Goal: Task Accomplishment & Management: Use online tool/utility

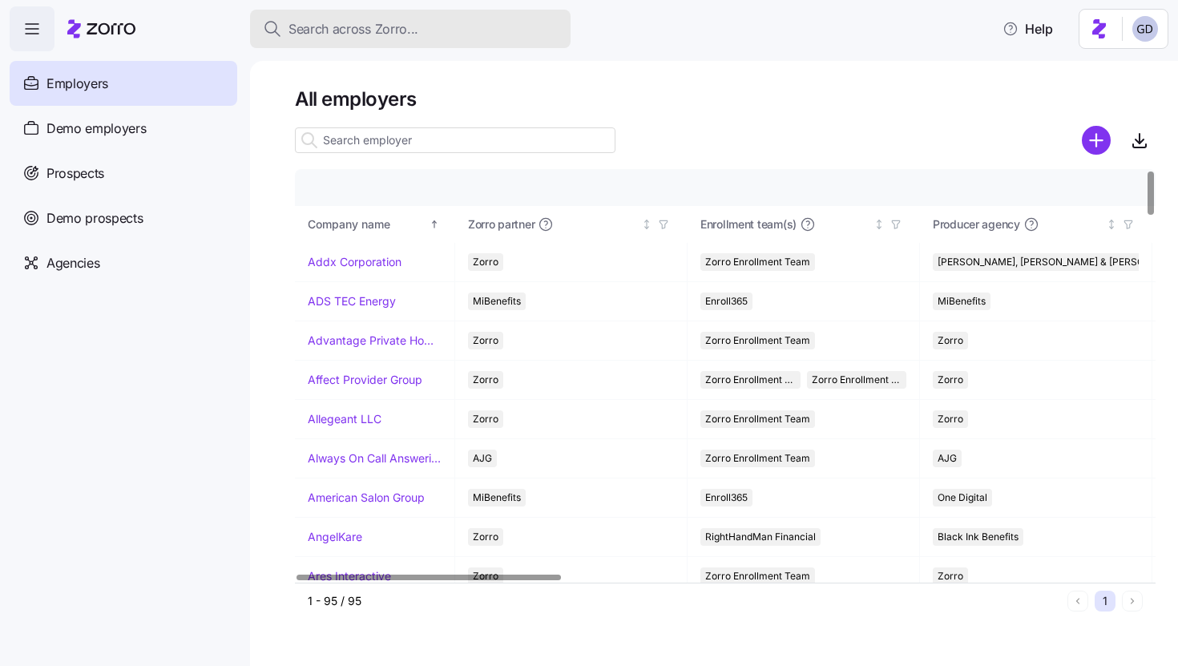
click at [393, 40] on button "Search across Zorro..." at bounding box center [410, 29] width 320 height 38
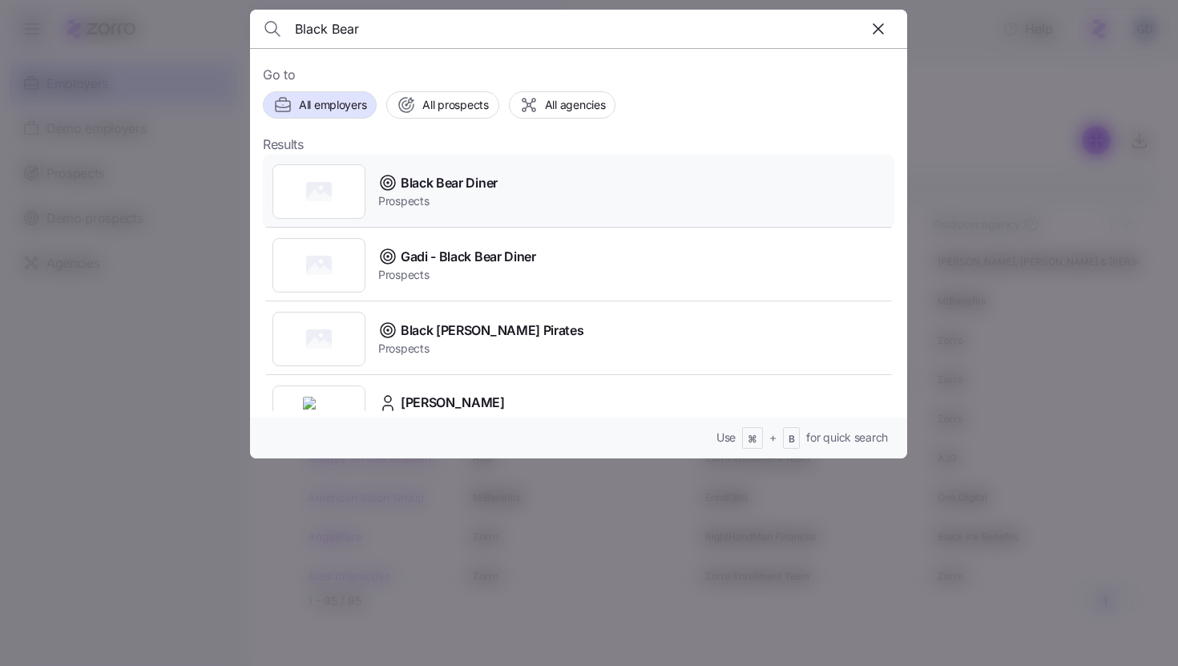
type input "Black Bear"
click at [449, 179] on span "Black Bear Diner" at bounding box center [449, 183] width 97 height 20
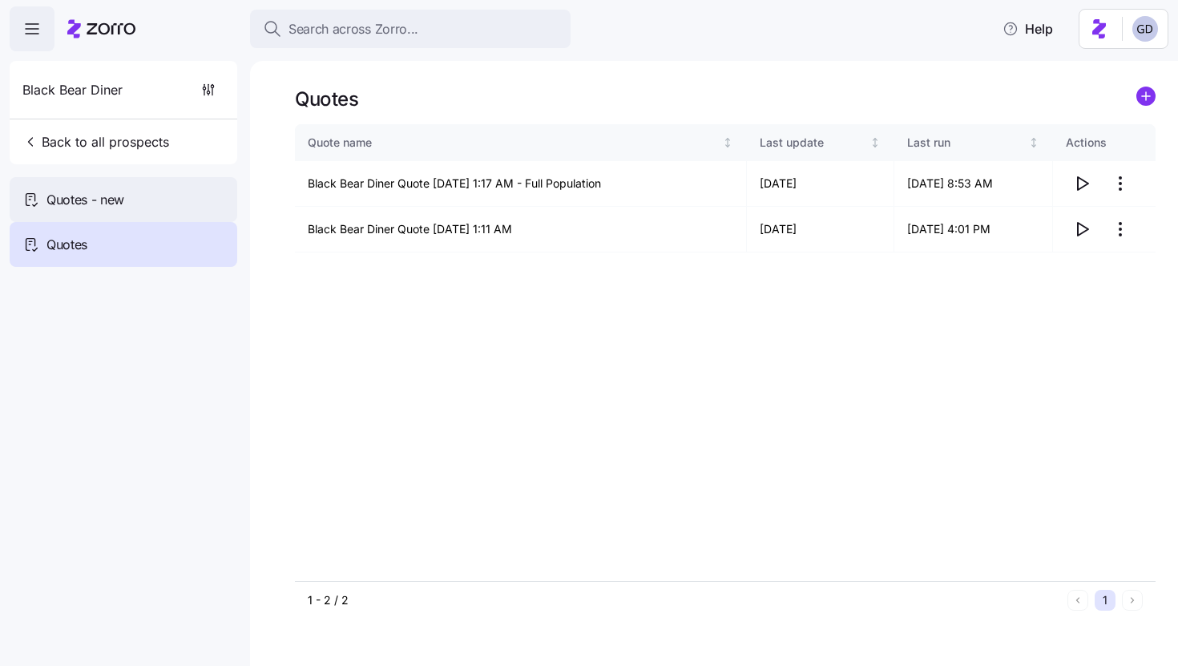
click at [124, 196] on span "Quotes - new" at bounding box center [85, 200] width 78 height 20
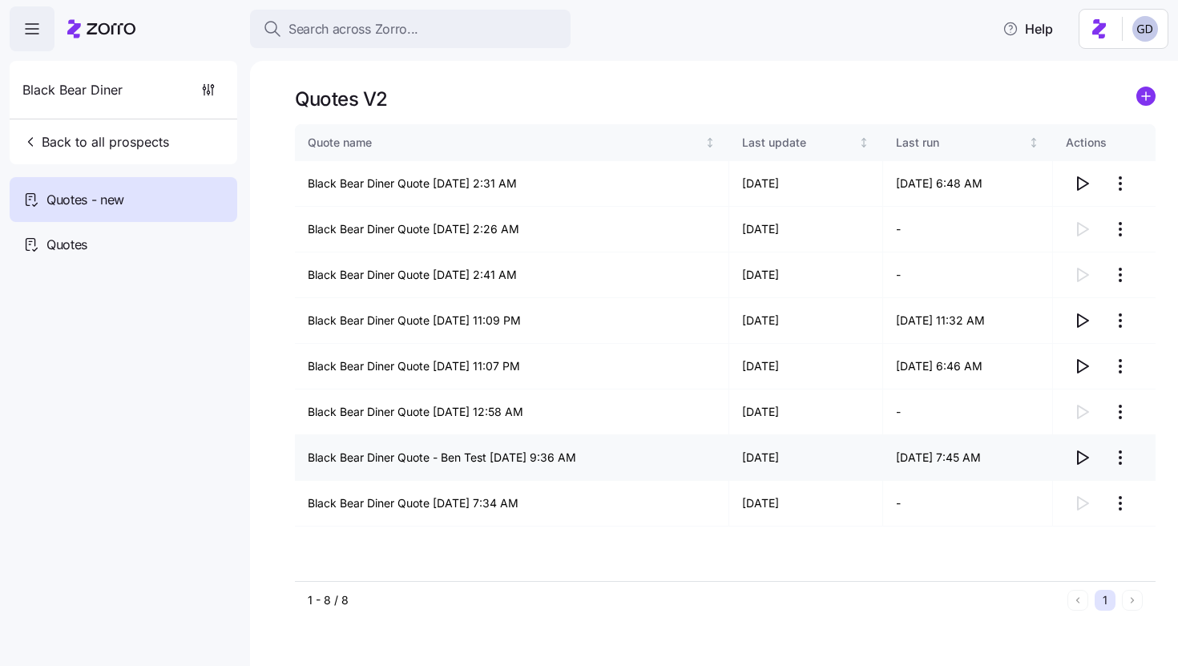
click at [1079, 456] on icon "button" at bounding box center [1081, 457] width 19 height 19
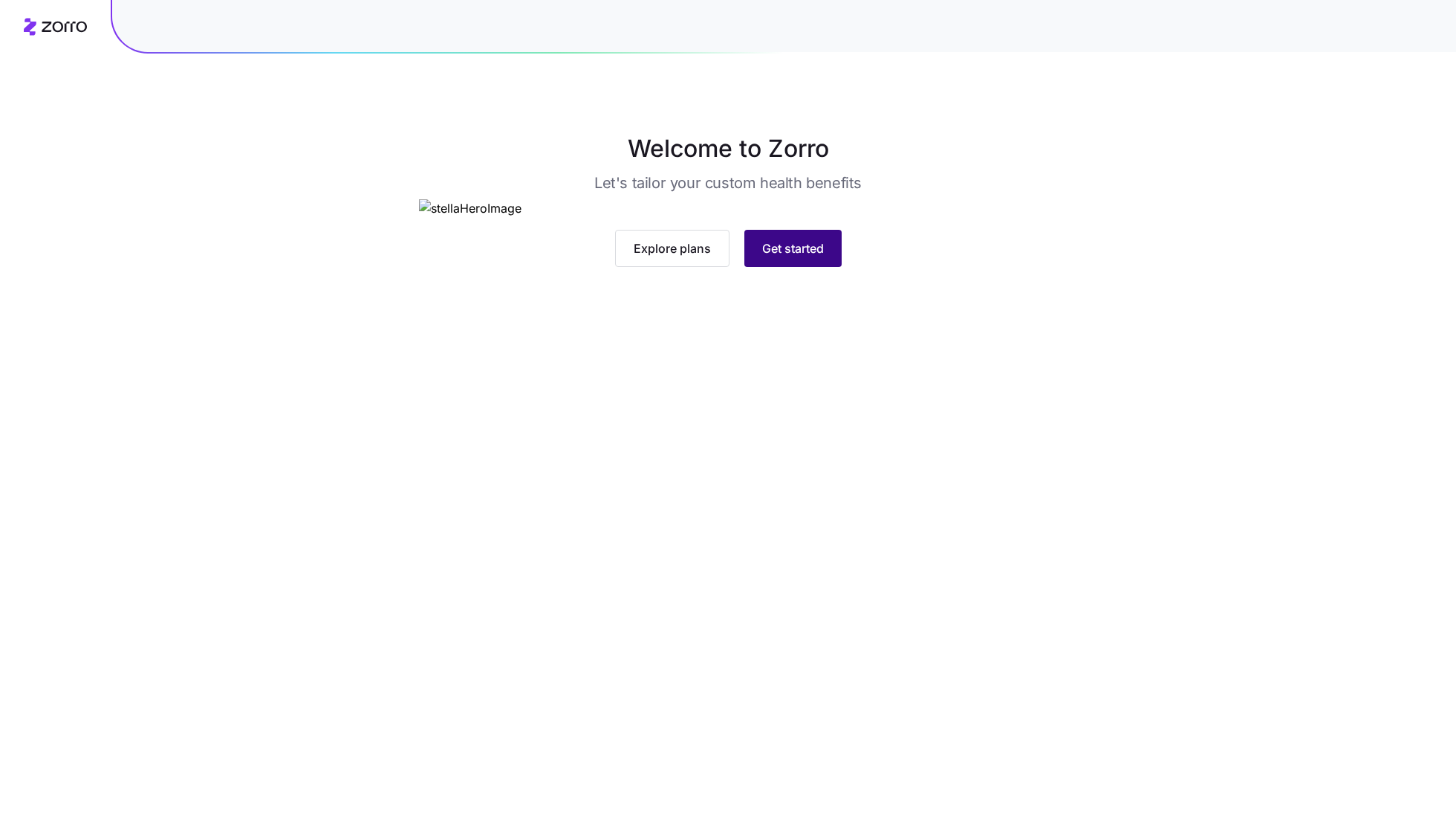
click at [798, 257] on span "Get started" at bounding box center [793, 248] width 61 height 18
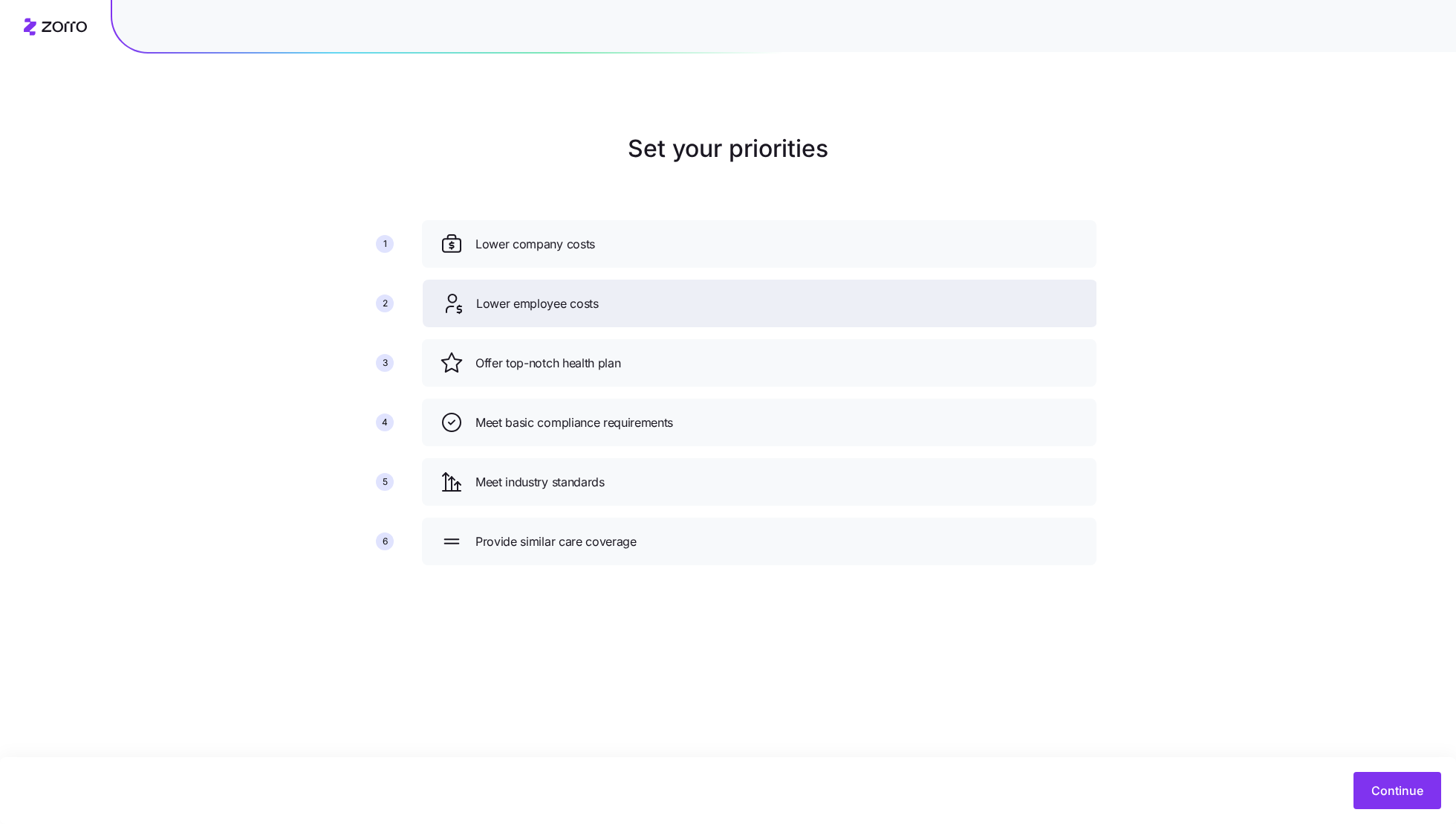
drag, startPoint x: 639, startPoint y: 365, endPoint x: 640, endPoint y: 304, distance: 61.0
click at [640, 304] on div "Lower employee costs" at bounding box center [760, 303] width 639 height 24
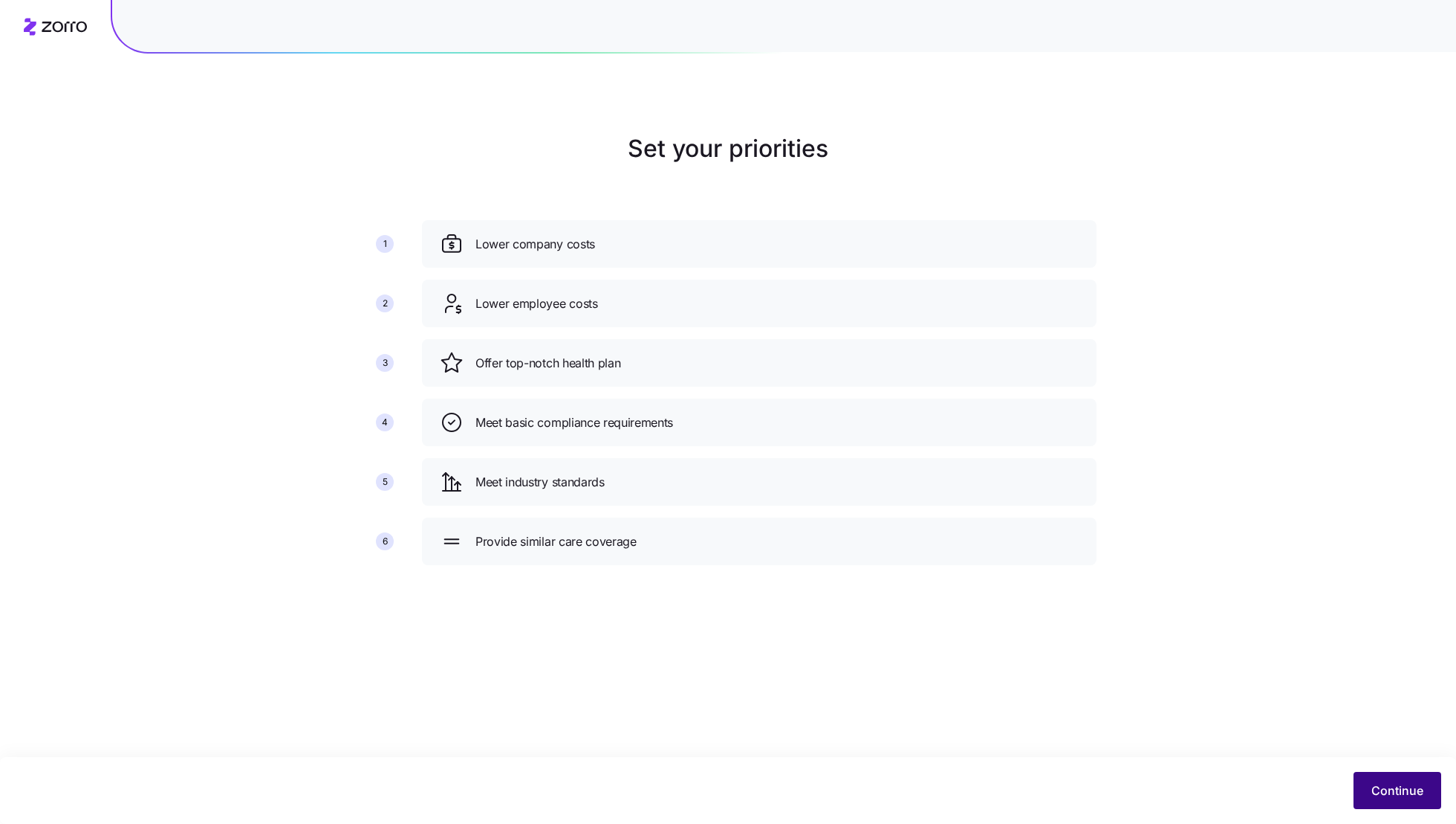
click at [1373, 790] on span "Continue" at bounding box center [1398, 790] width 52 height 18
click at [1391, 796] on span "Continue" at bounding box center [1398, 790] width 52 height 18
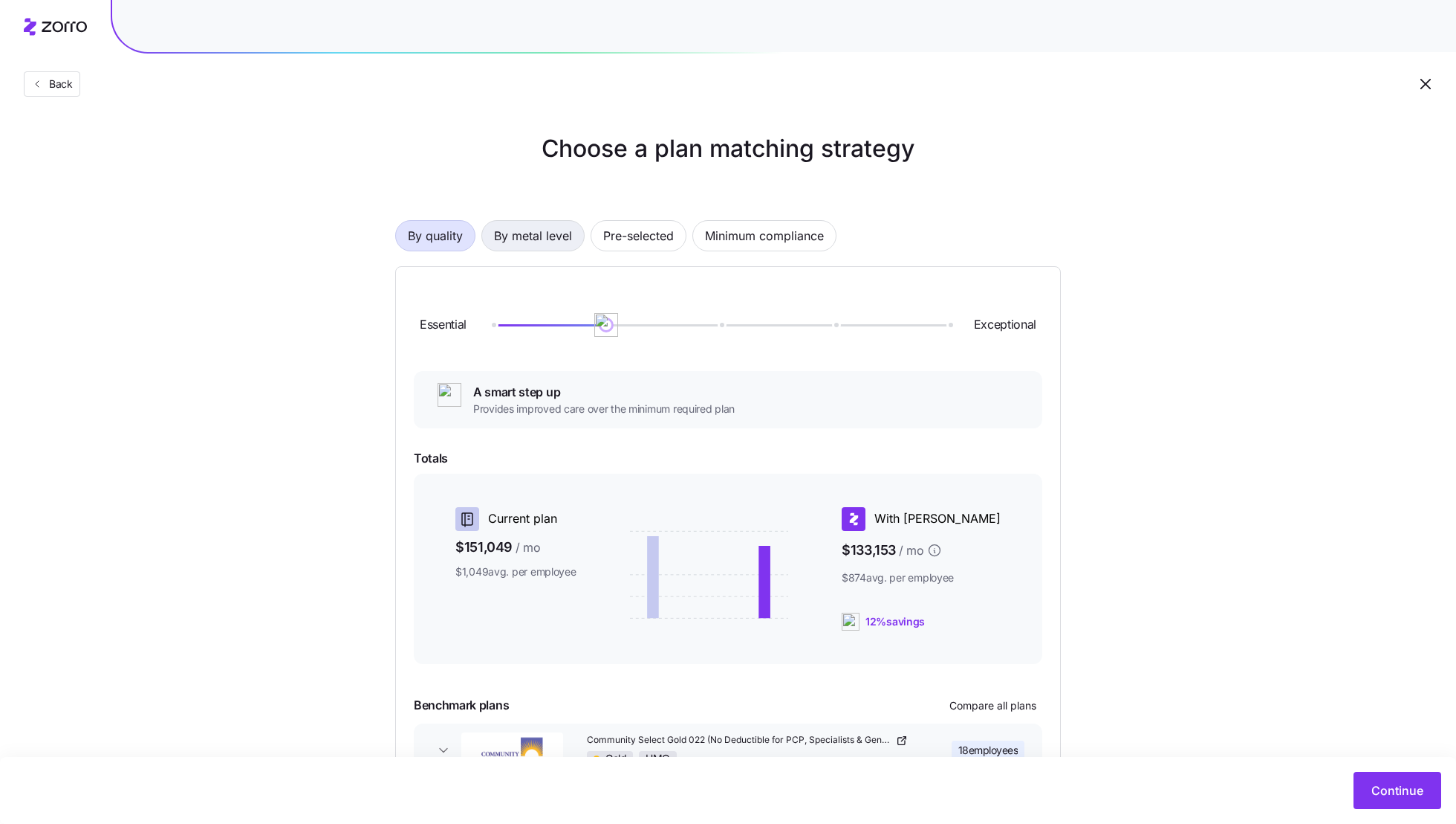
click at [552, 238] on span "By metal level" at bounding box center [533, 236] width 78 height 30
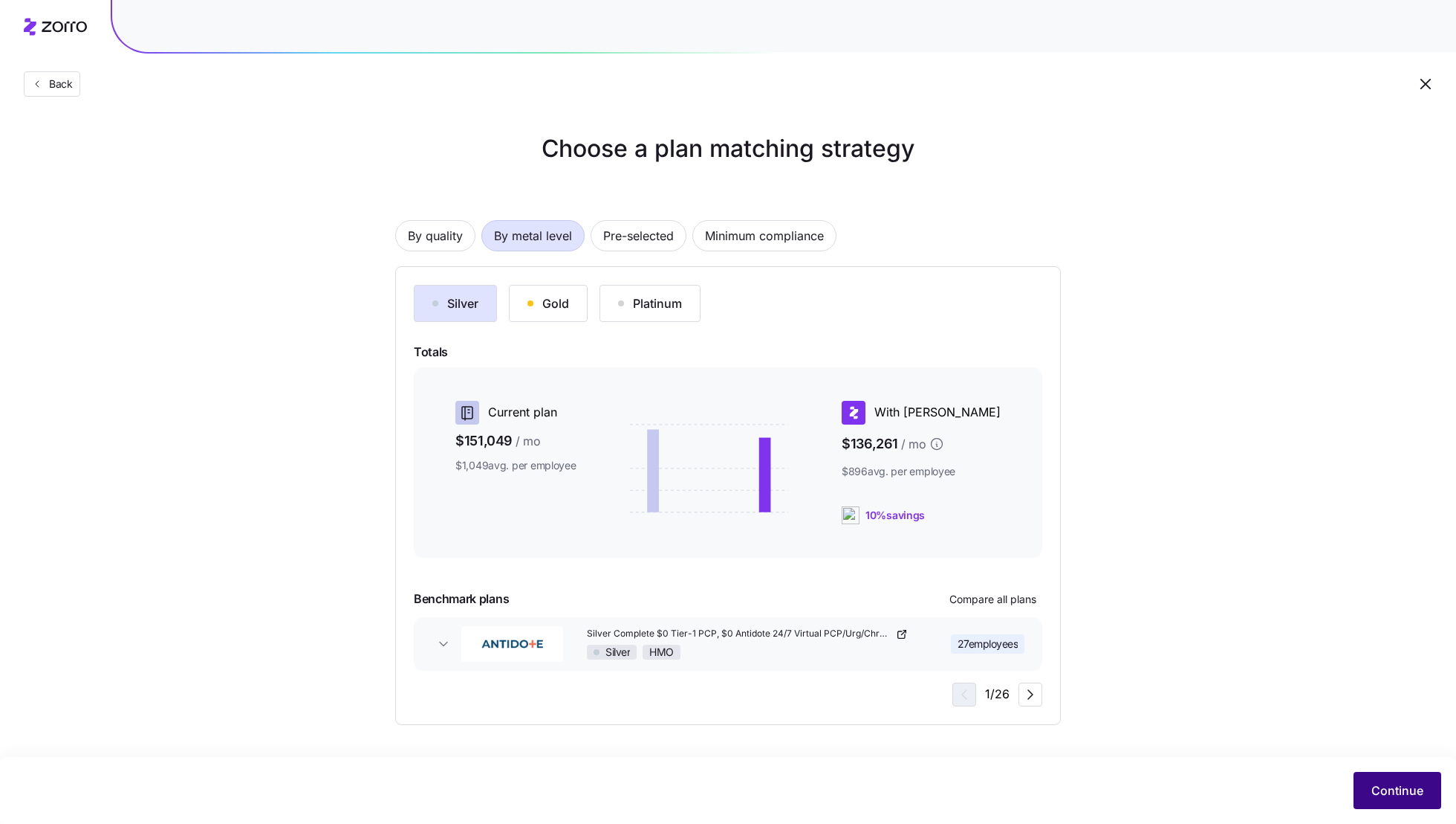
click at [1413, 798] on span "Continue" at bounding box center [1398, 790] width 52 height 18
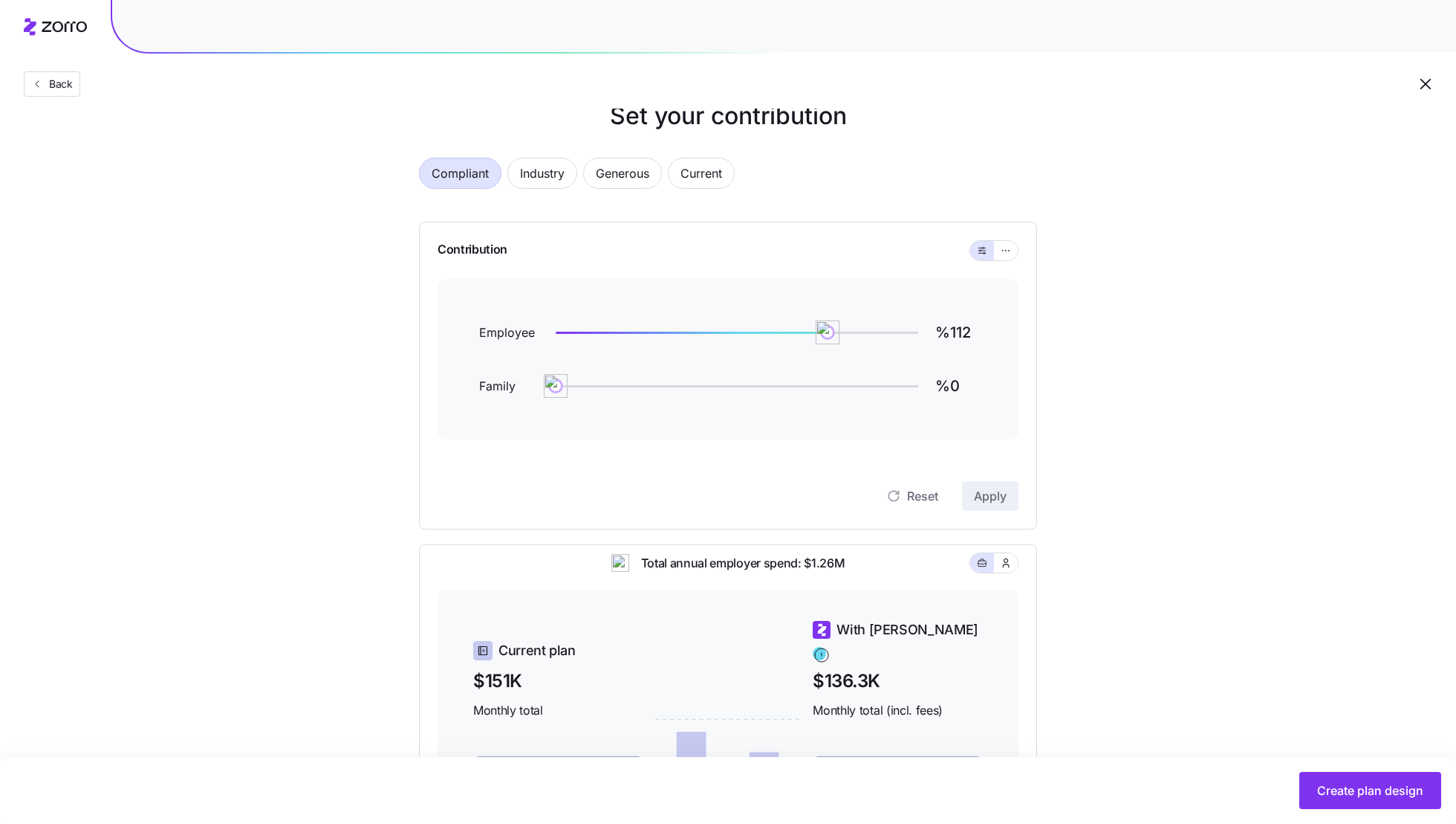
scroll to position [40, 0]
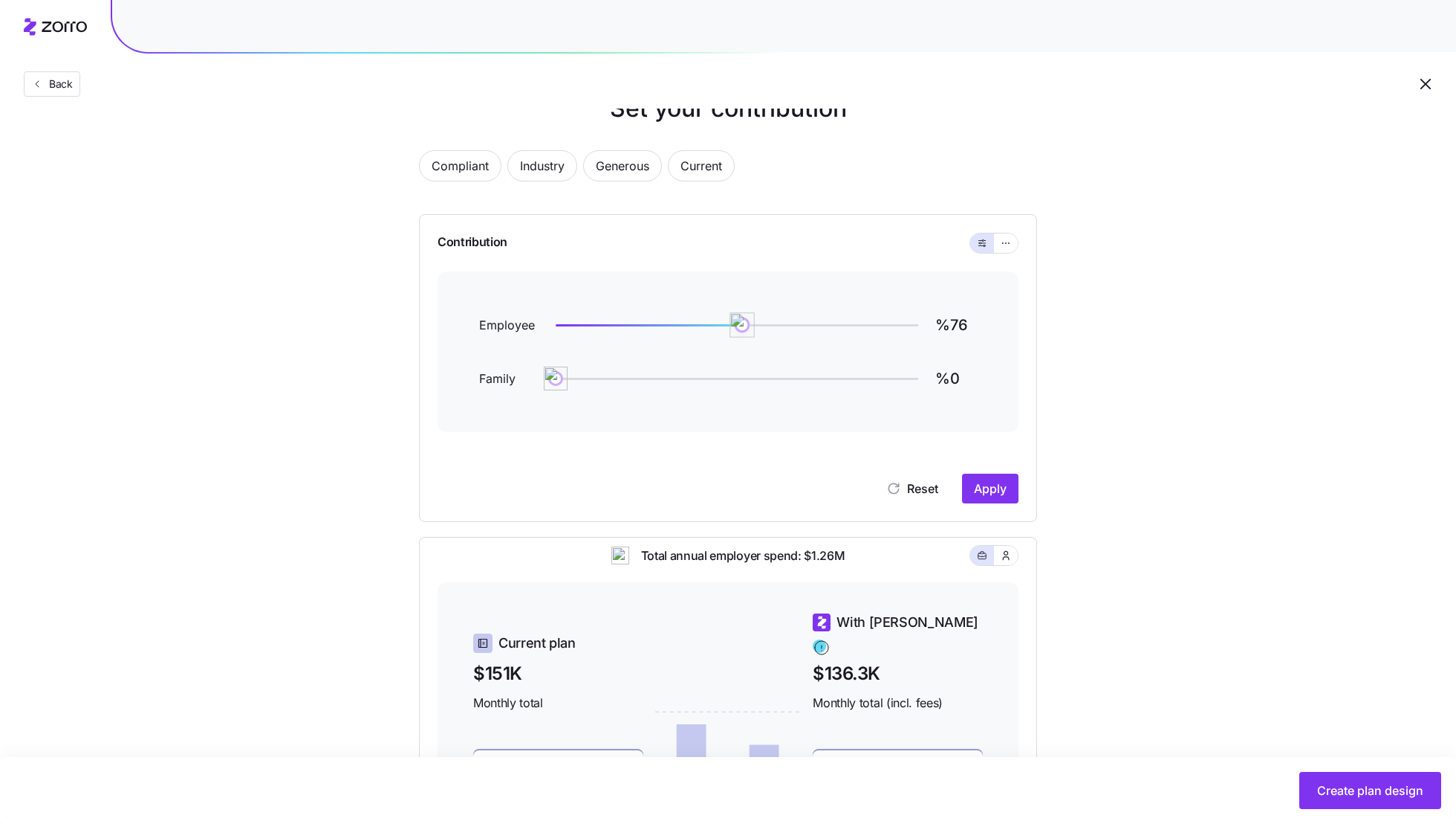
type input "%75"
drag, startPoint x: 824, startPoint y: 324, endPoint x: 737, endPoint y: 323, distance: 87.0
click at [737, 323] on img at bounding box center [736, 324] width 25 height 25
click at [983, 480] on span "Apply" at bounding box center [990, 488] width 32 height 18
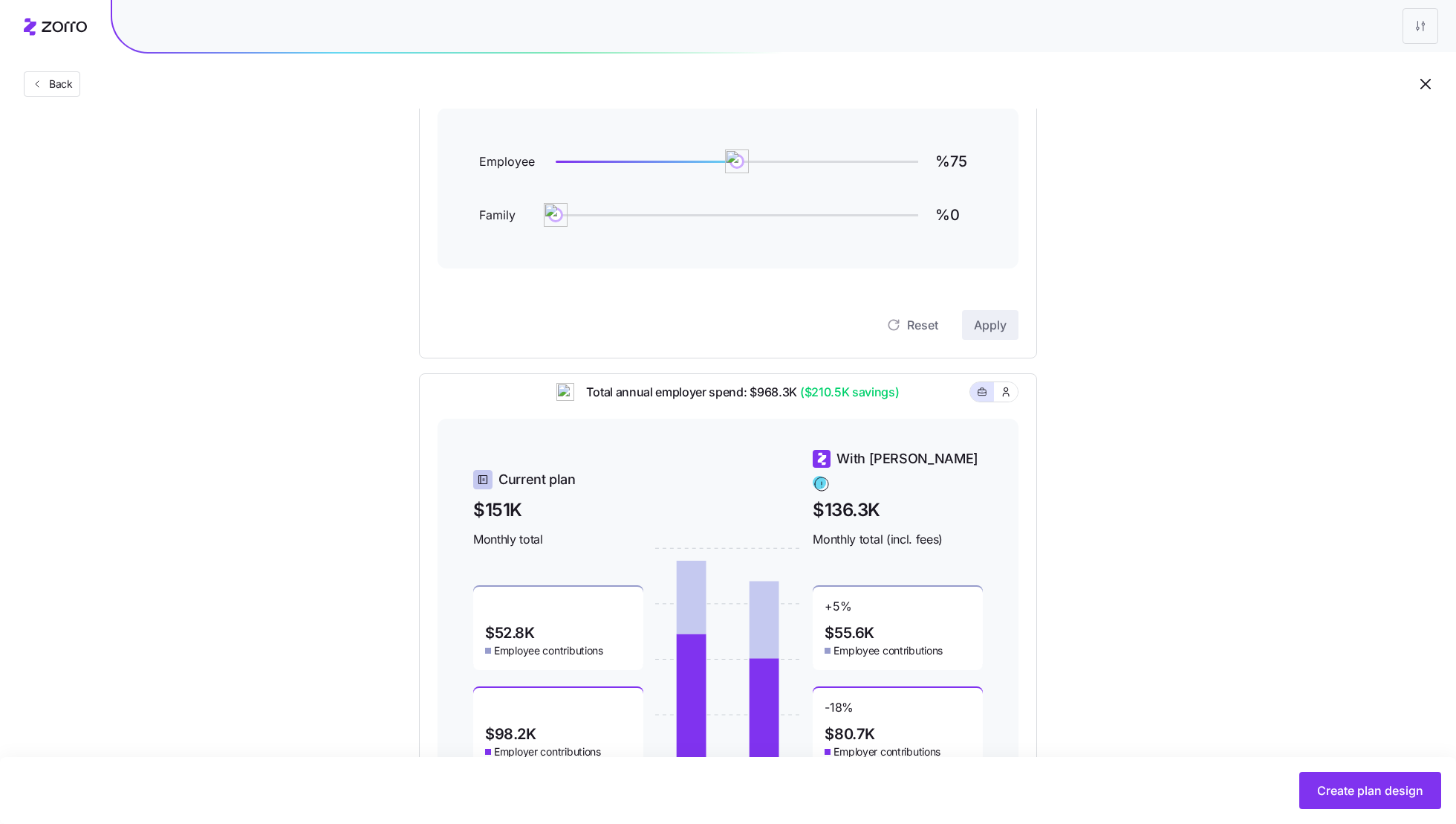
scroll to position [285, 0]
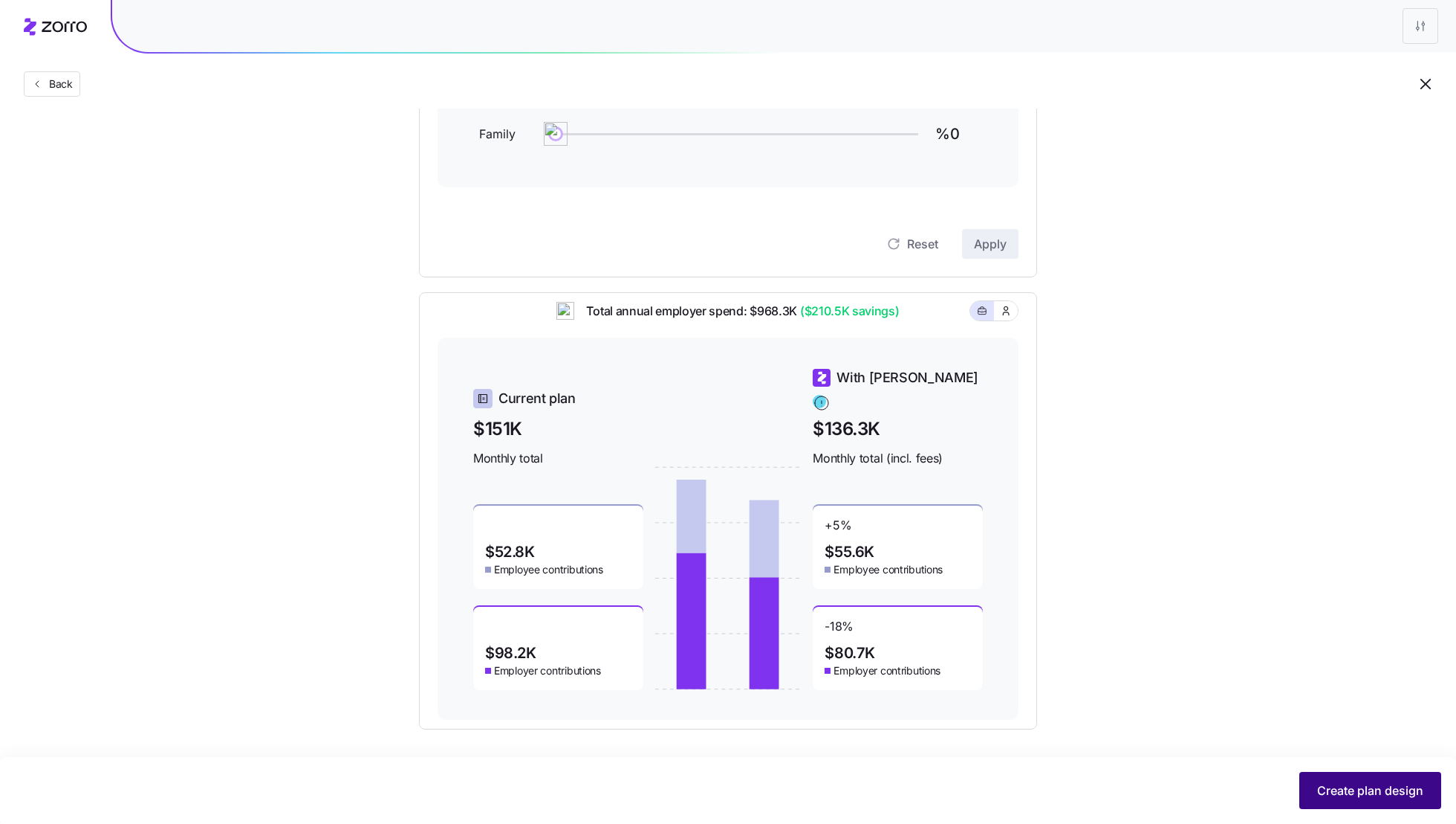
click at [1372, 786] on span "Create plan design" at bounding box center [1370, 790] width 107 height 18
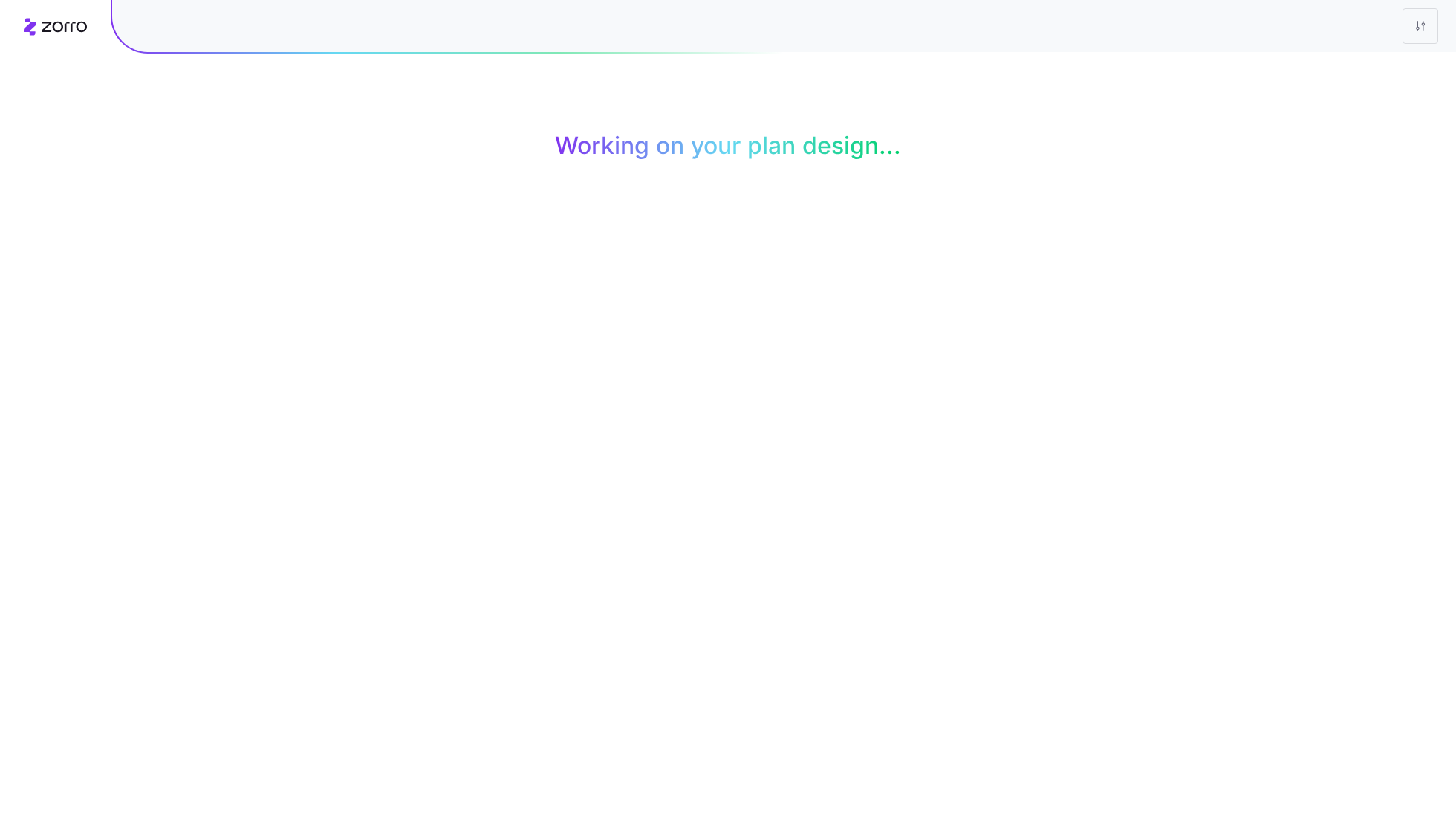
scroll to position [0, 0]
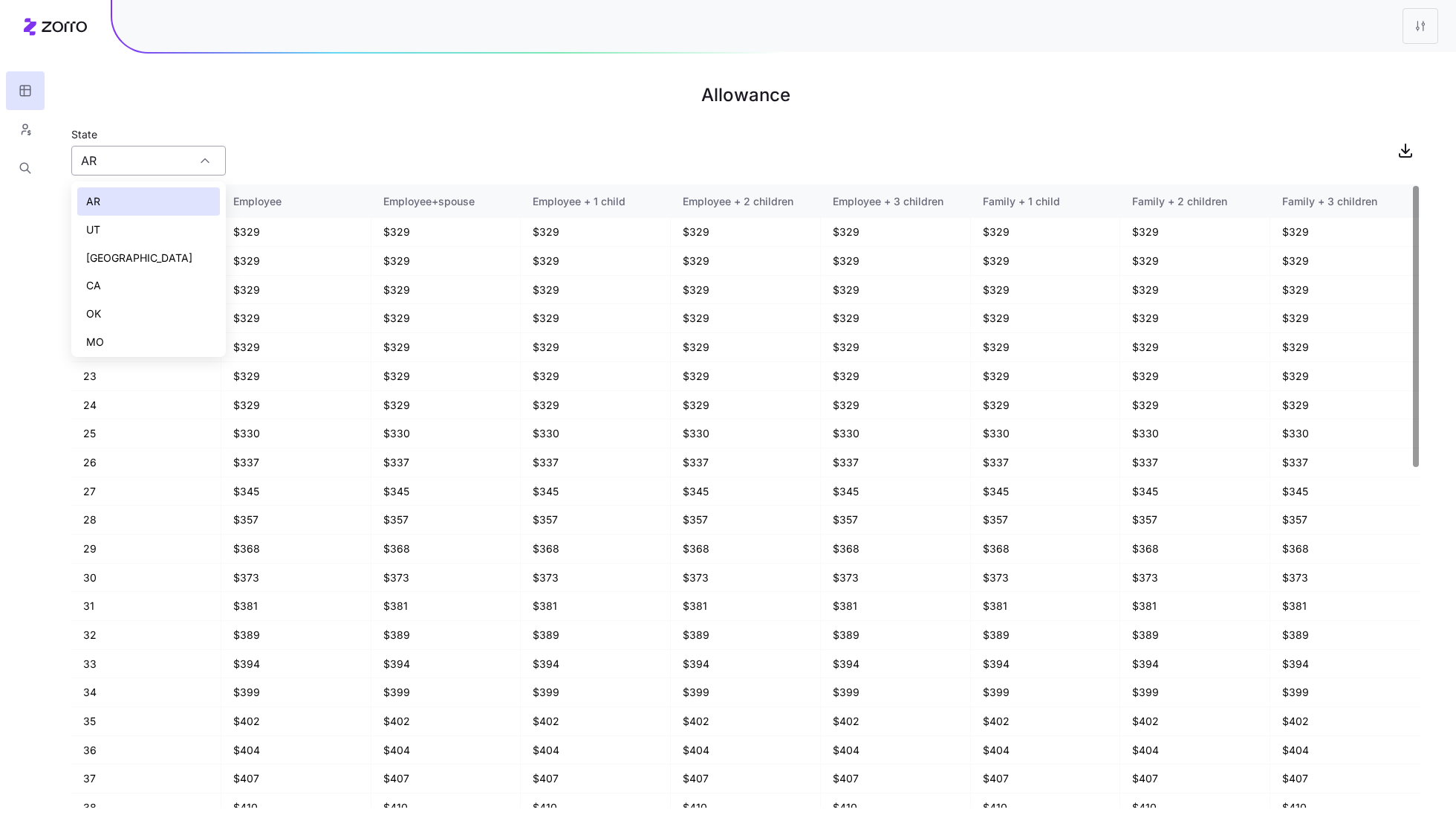
click at [146, 153] on input "AR" at bounding box center [148, 161] width 155 height 30
